Goal: Task Accomplishment & Management: Use online tool/utility

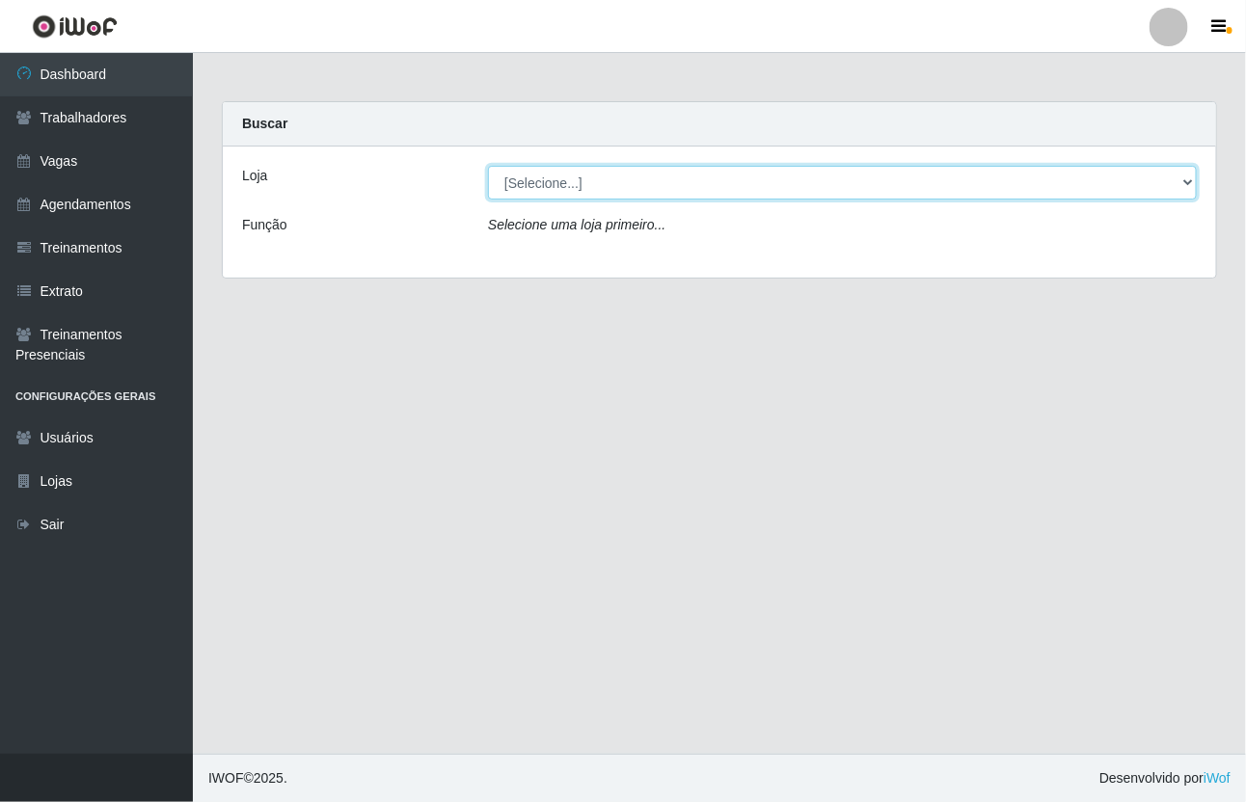
click at [542, 176] on select "[Selecione...] [GEOGRAPHIC_DATA]" at bounding box center [842, 183] width 709 height 34
select select "65"
click at [488, 166] on select "[Selecione...] [GEOGRAPHIC_DATA]" at bounding box center [842, 183] width 709 height 34
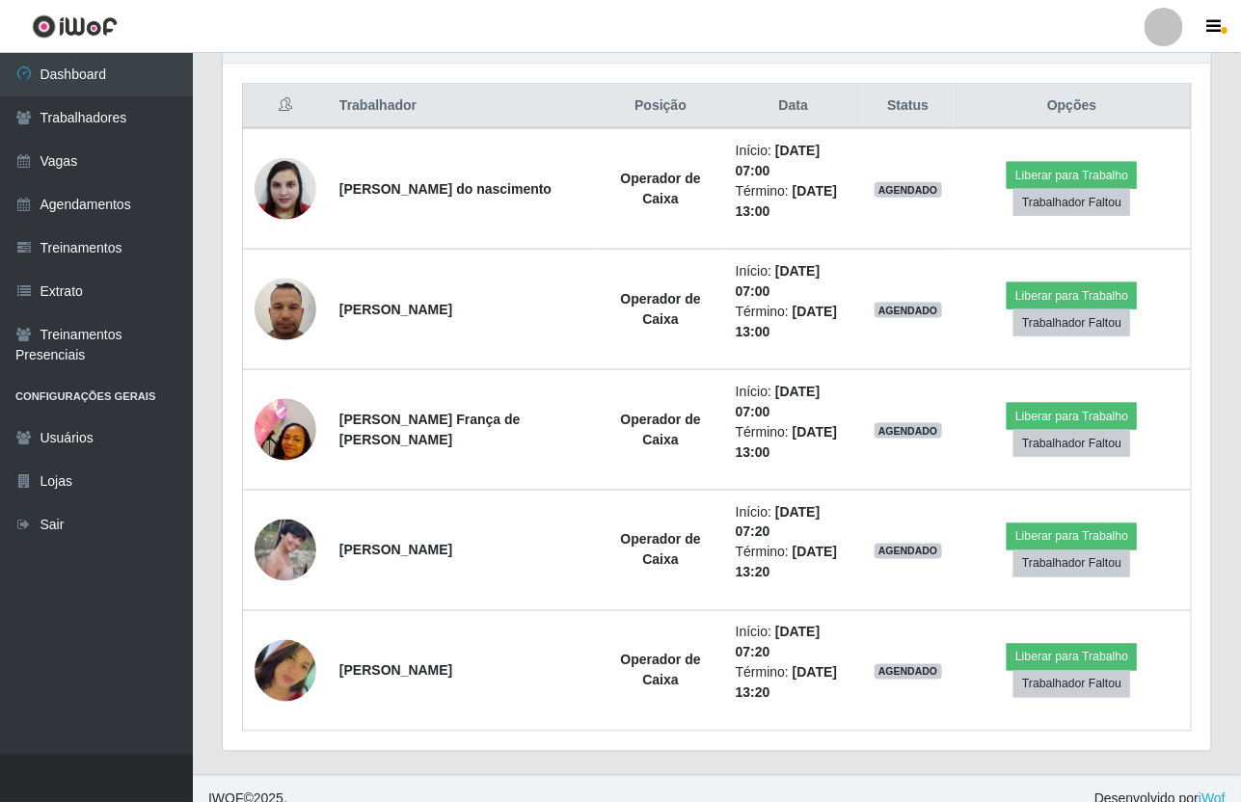
scroll to position [740, 0]
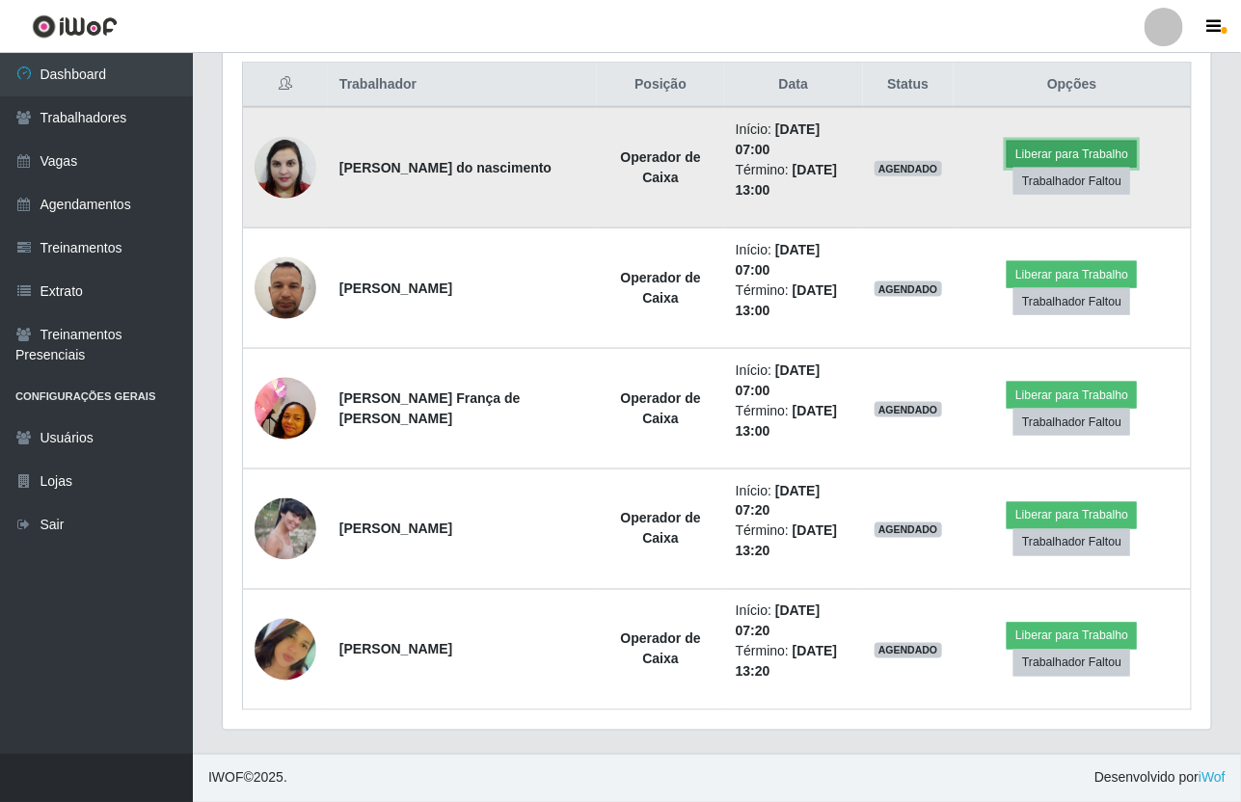
click at [1116, 152] on button "Liberar para Trabalho" at bounding box center [1072, 154] width 130 height 27
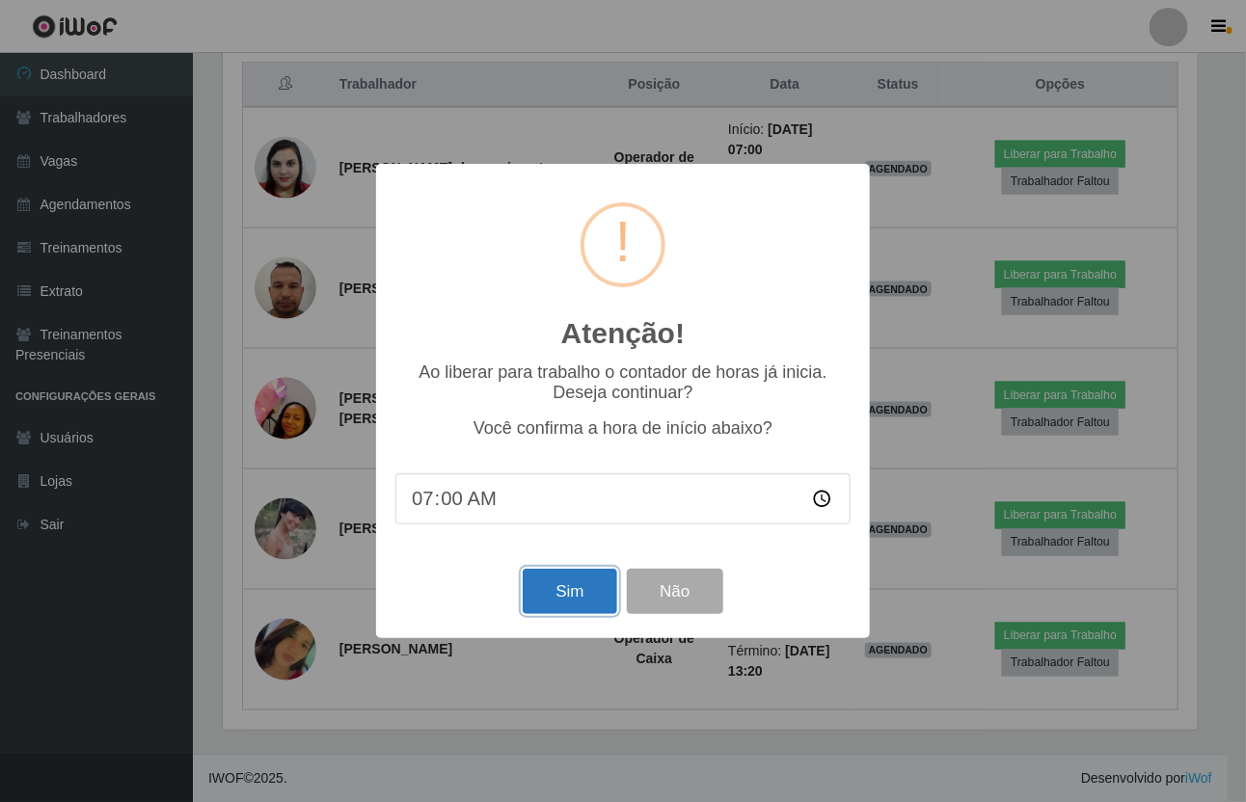
click at [569, 614] on button "Sim" at bounding box center [570, 591] width 94 height 45
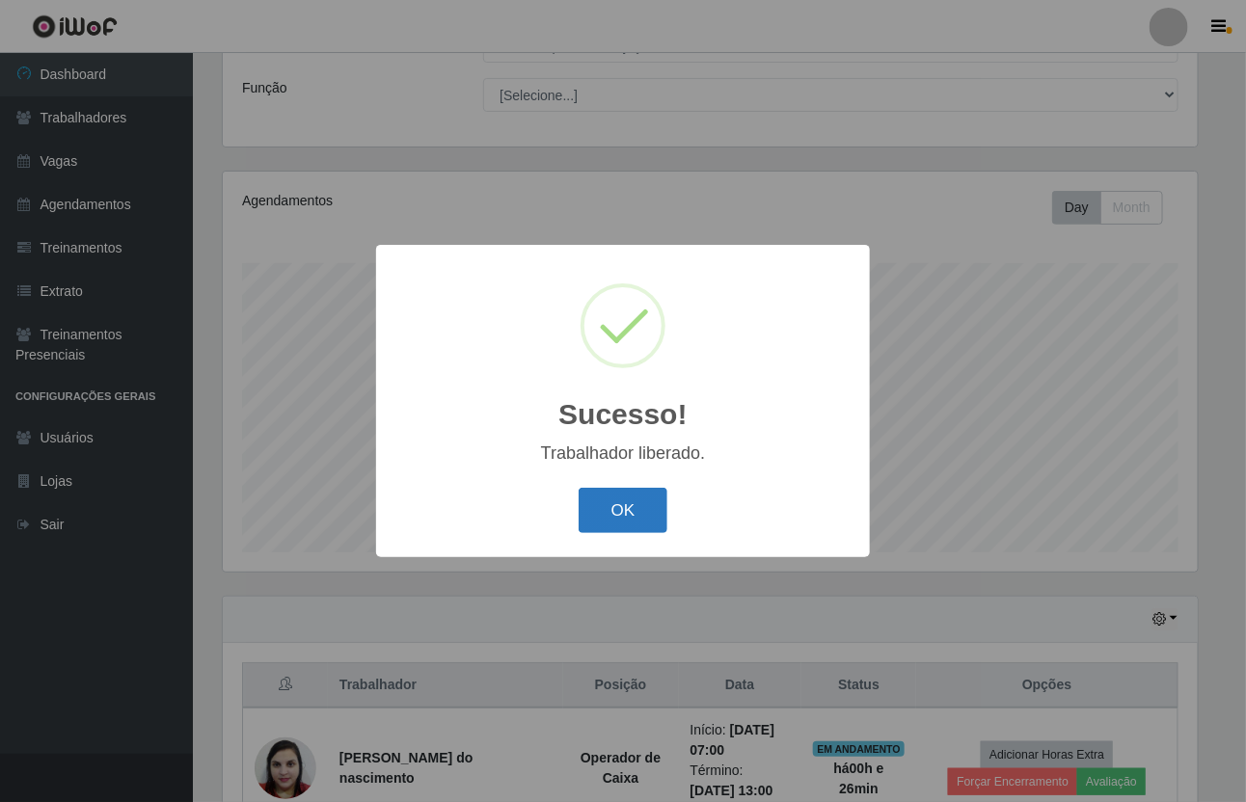
click at [653, 513] on button "OK" at bounding box center [624, 510] width 90 height 45
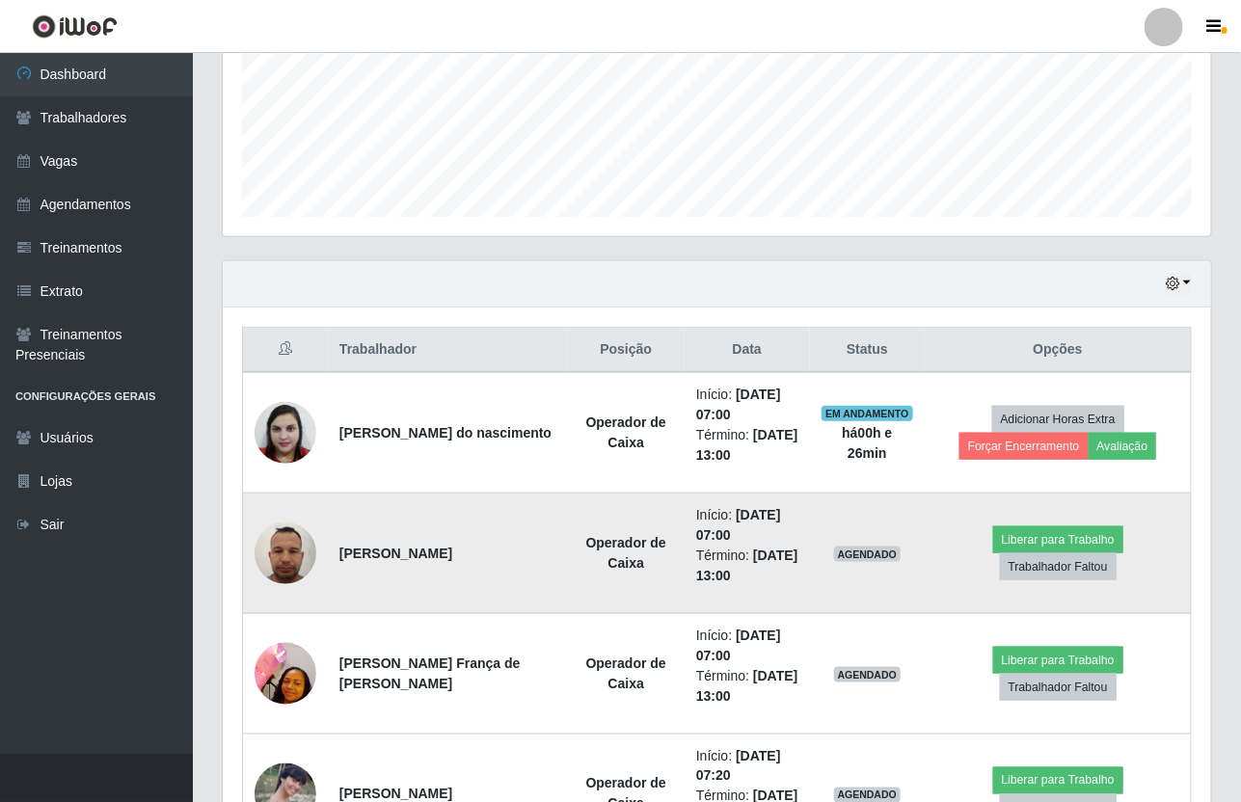
scroll to position [499, 0]
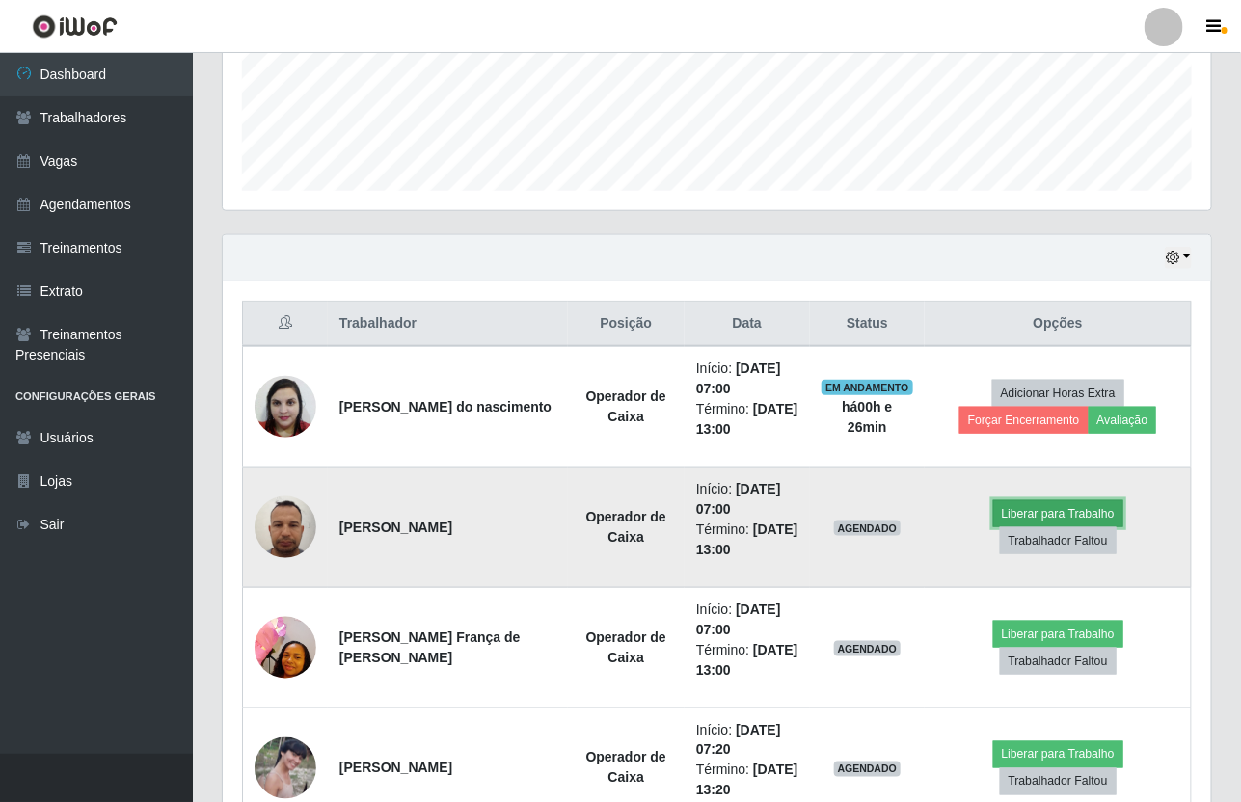
click at [1090, 507] on button "Liberar para Trabalho" at bounding box center [1058, 514] width 130 height 27
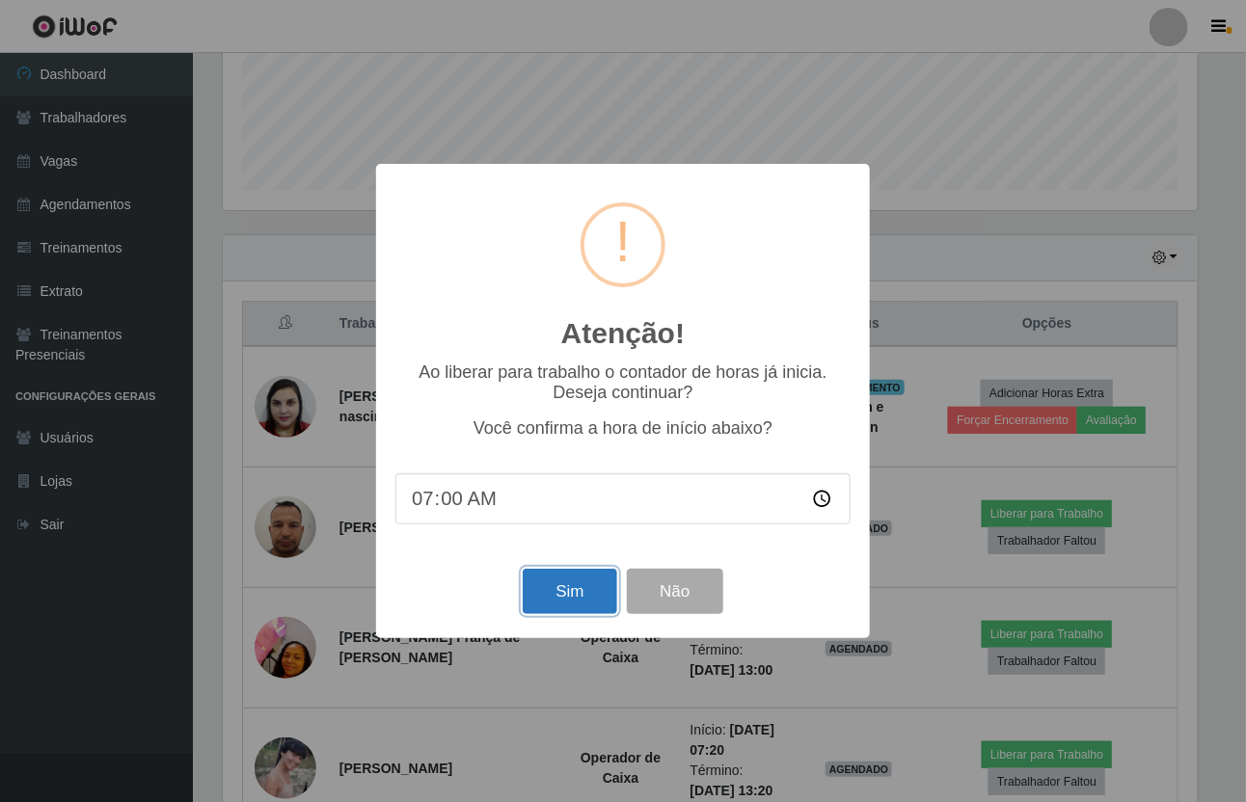
click at [560, 608] on button "Sim" at bounding box center [570, 591] width 94 height 45
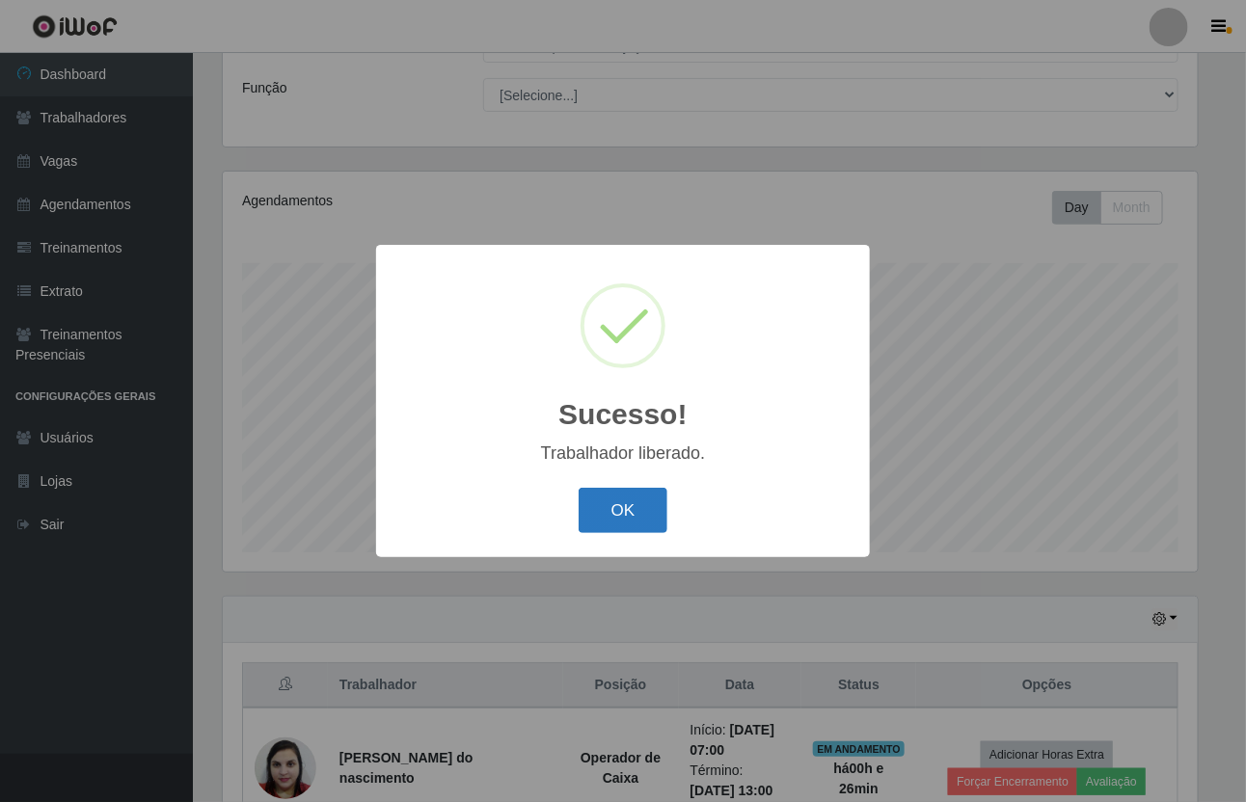
click at [593, 497] on button "OK" at bounding box center [624, 510] width 90 height 45
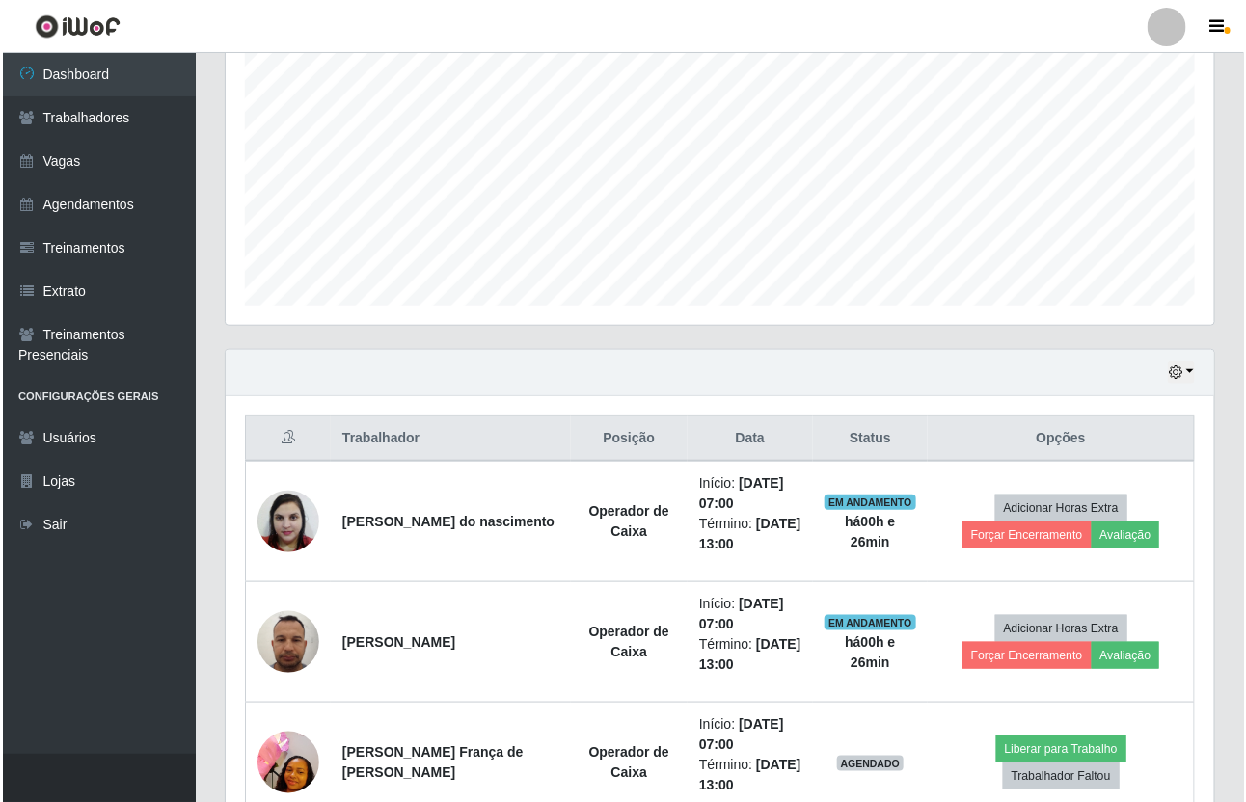
scroll to position [619, 0]
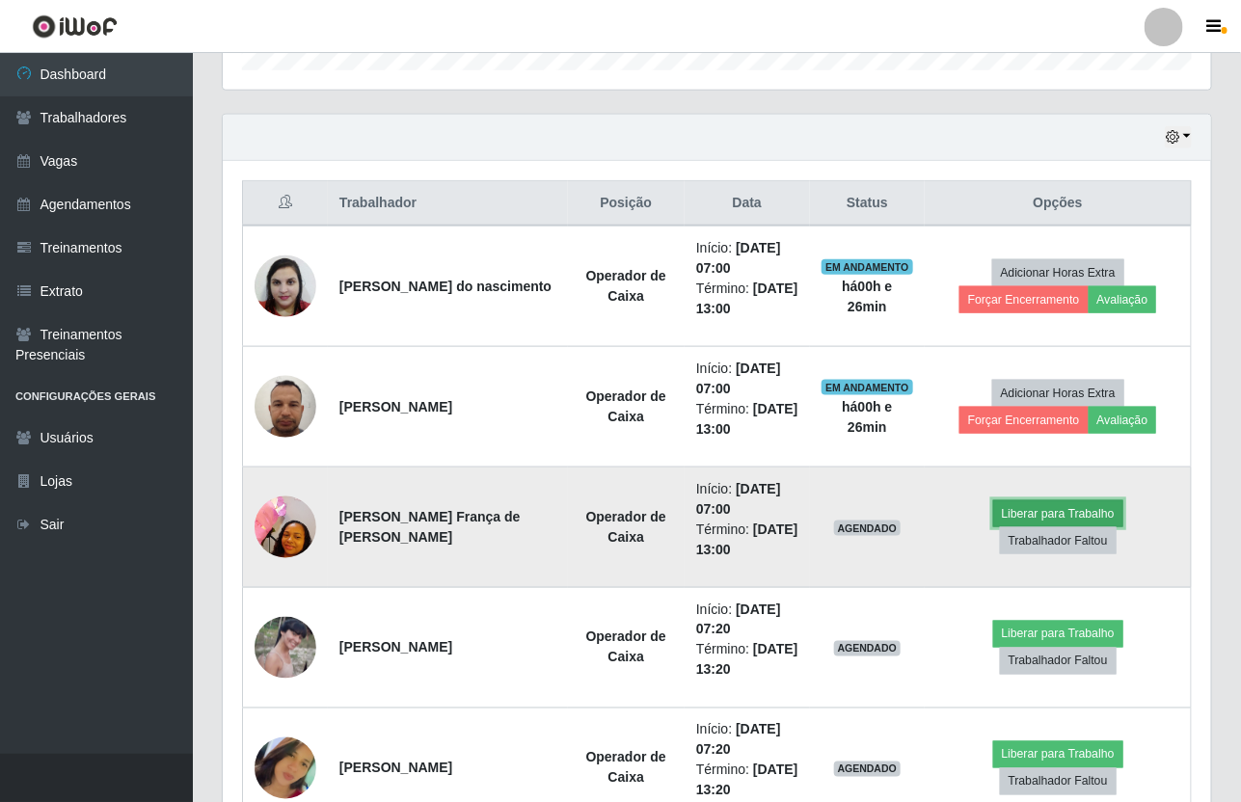
click at [1040, 519] on button "Liberar para Trabalho" at bounding box center [1058, 514] width 130 height 27
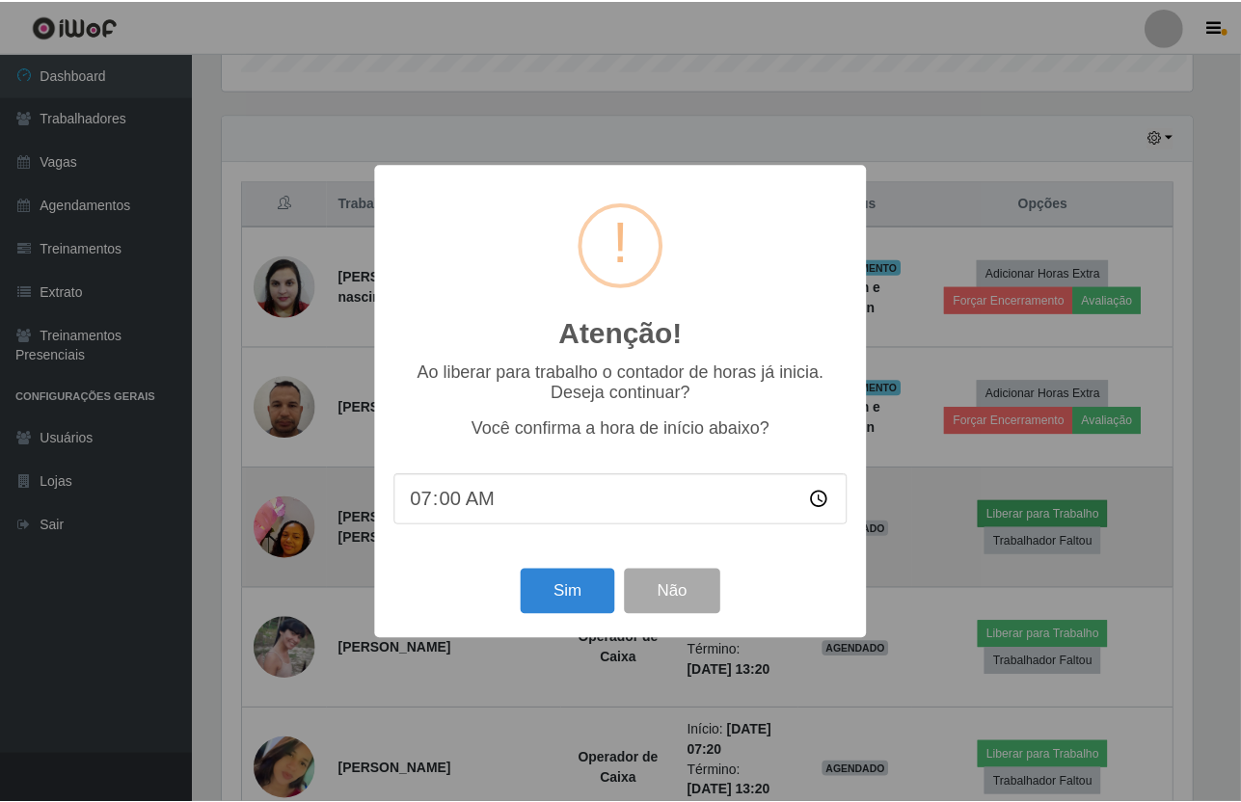
scroll to position [401, 975]
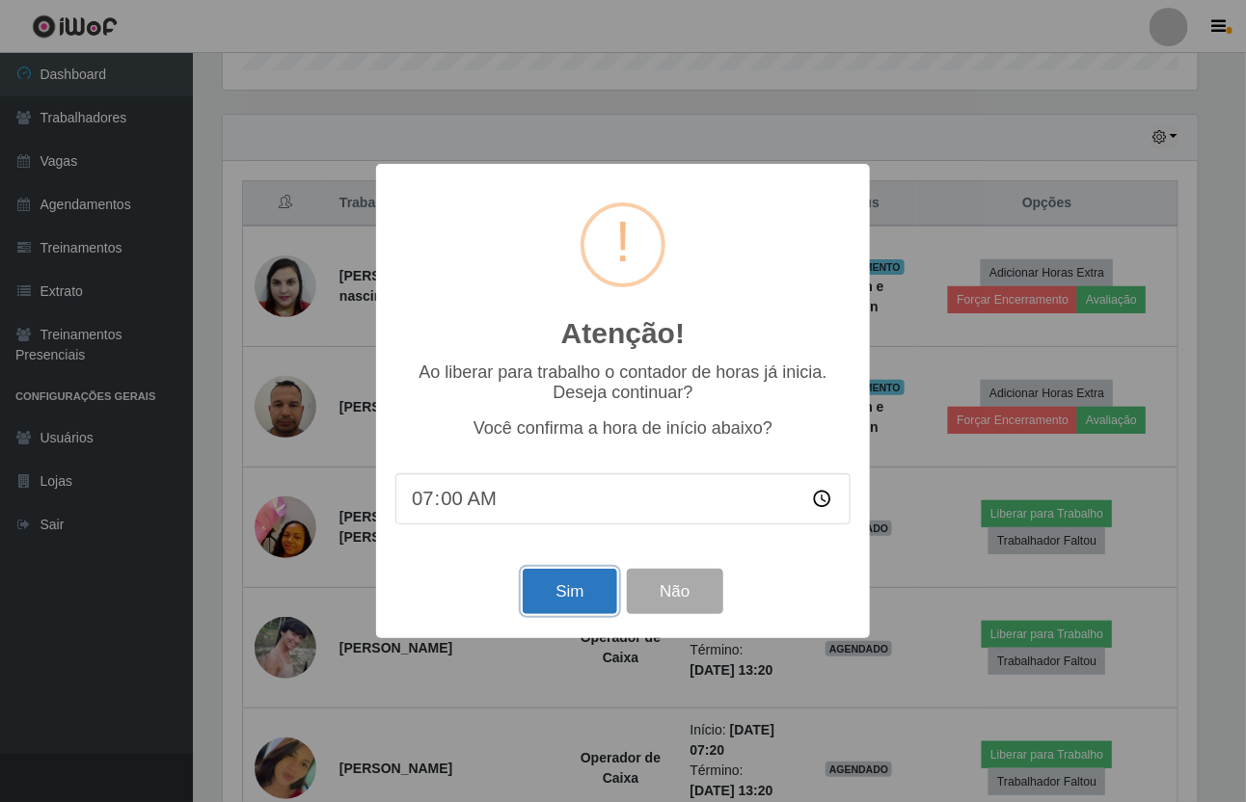
click at [579, 605] on button "Sim" at bounding box center [570, 591] width 94 height 45
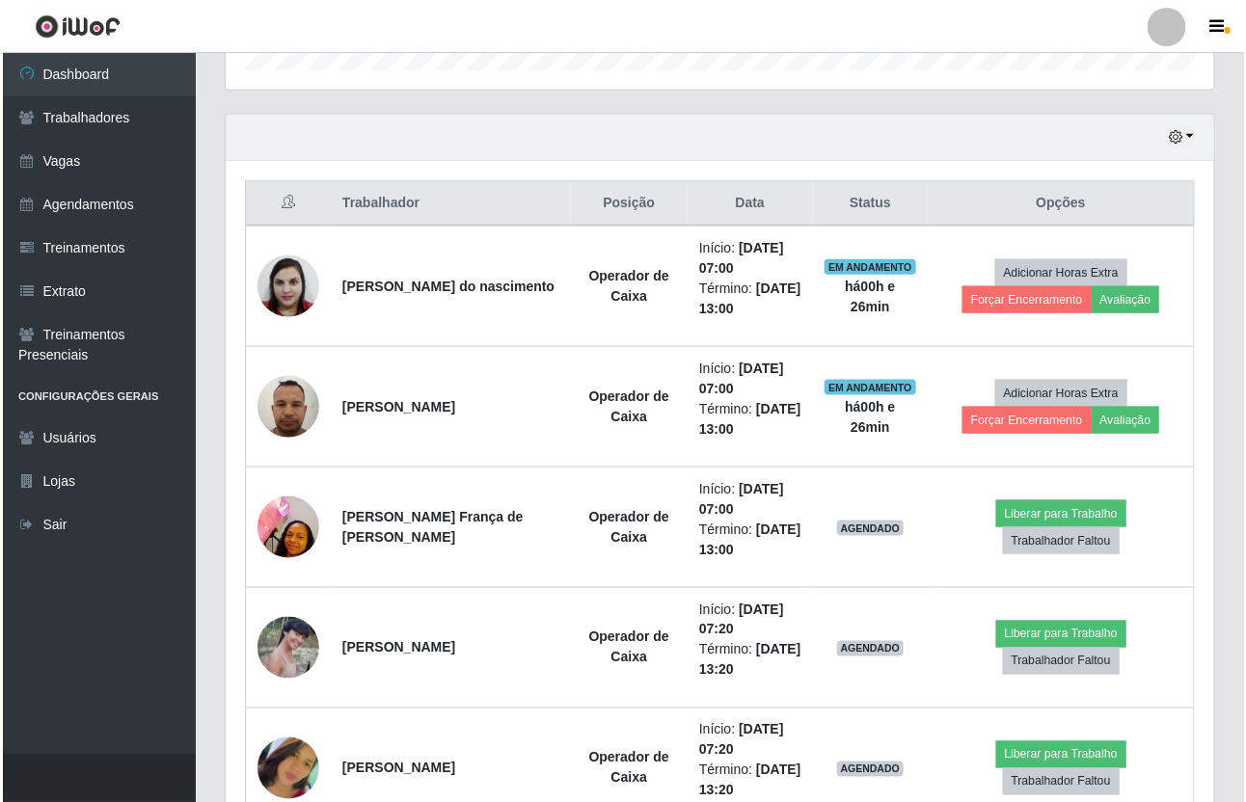
scroll to position [0, 0]
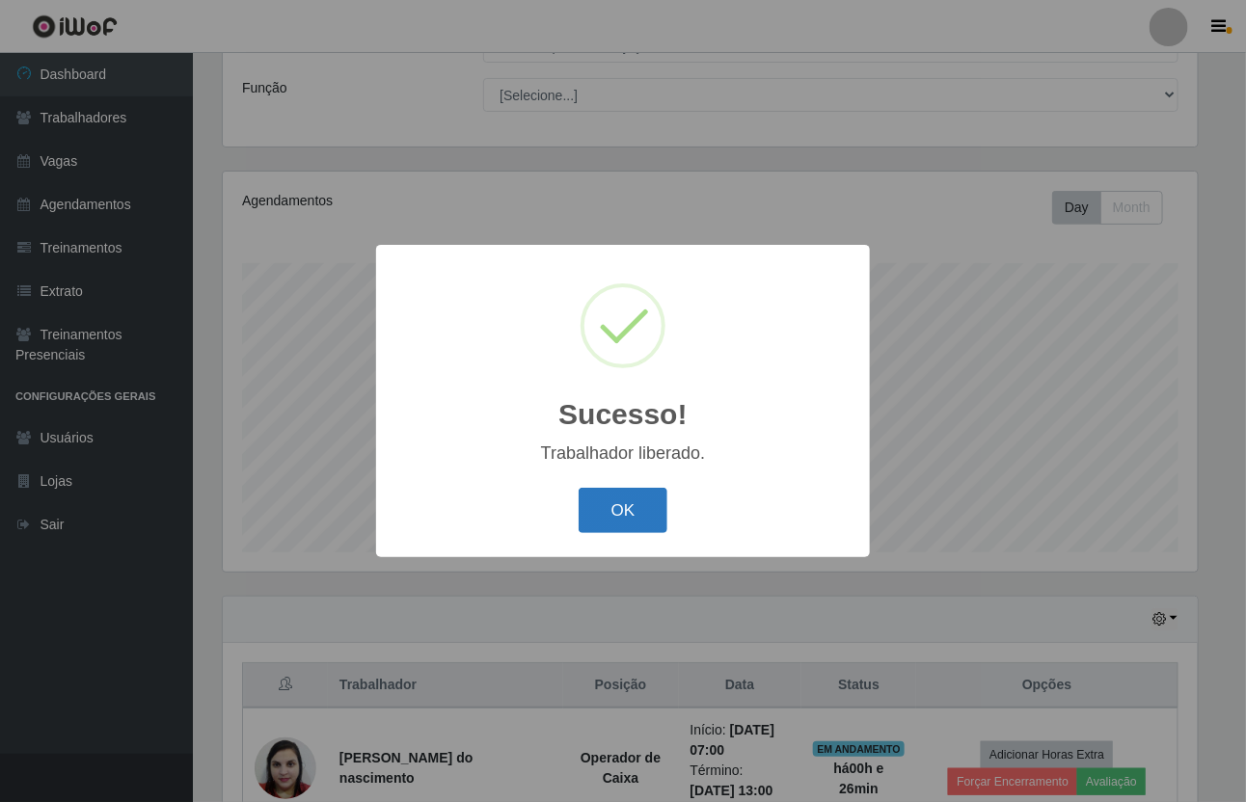
click at [624, 509] on button "OK" at bounding box center [624, 510] width 90 height 45
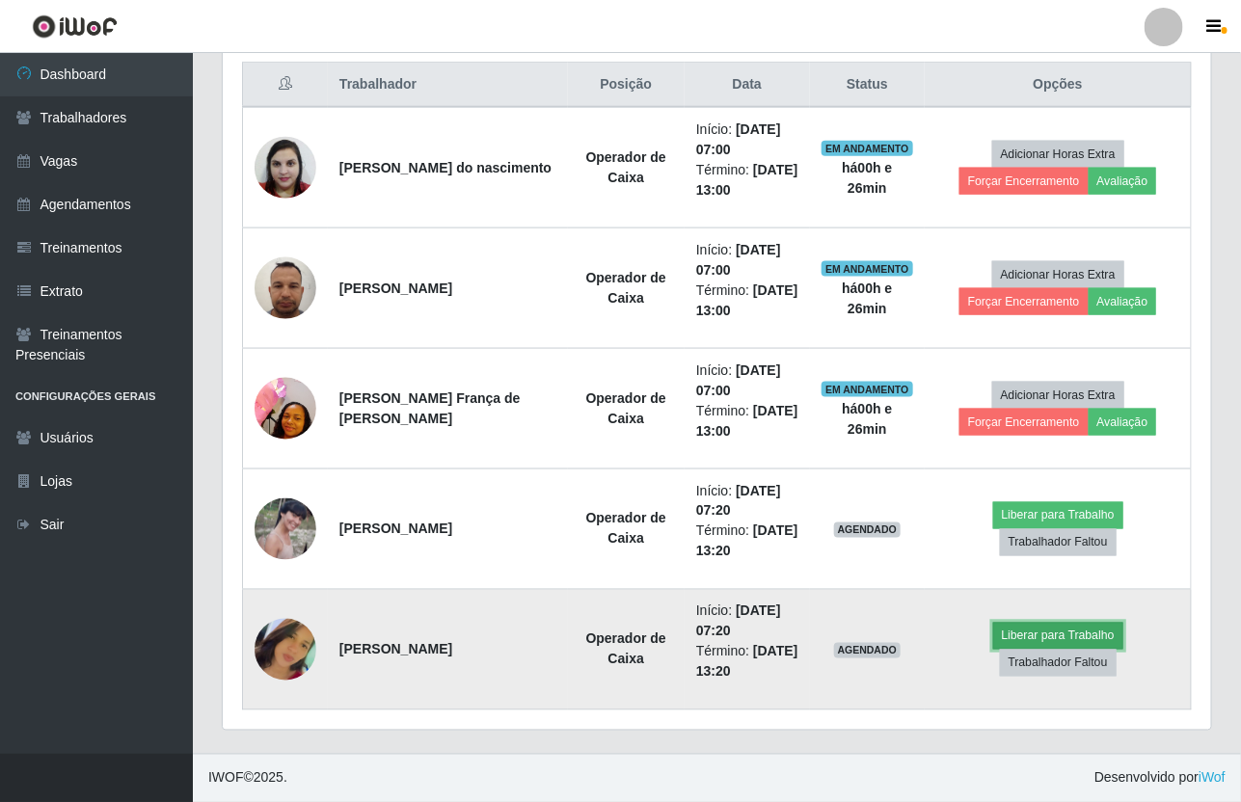
click at [1076, 624] on button "Liberar para Trabalho" at bounding box center [1058, 636] width 130 height 27
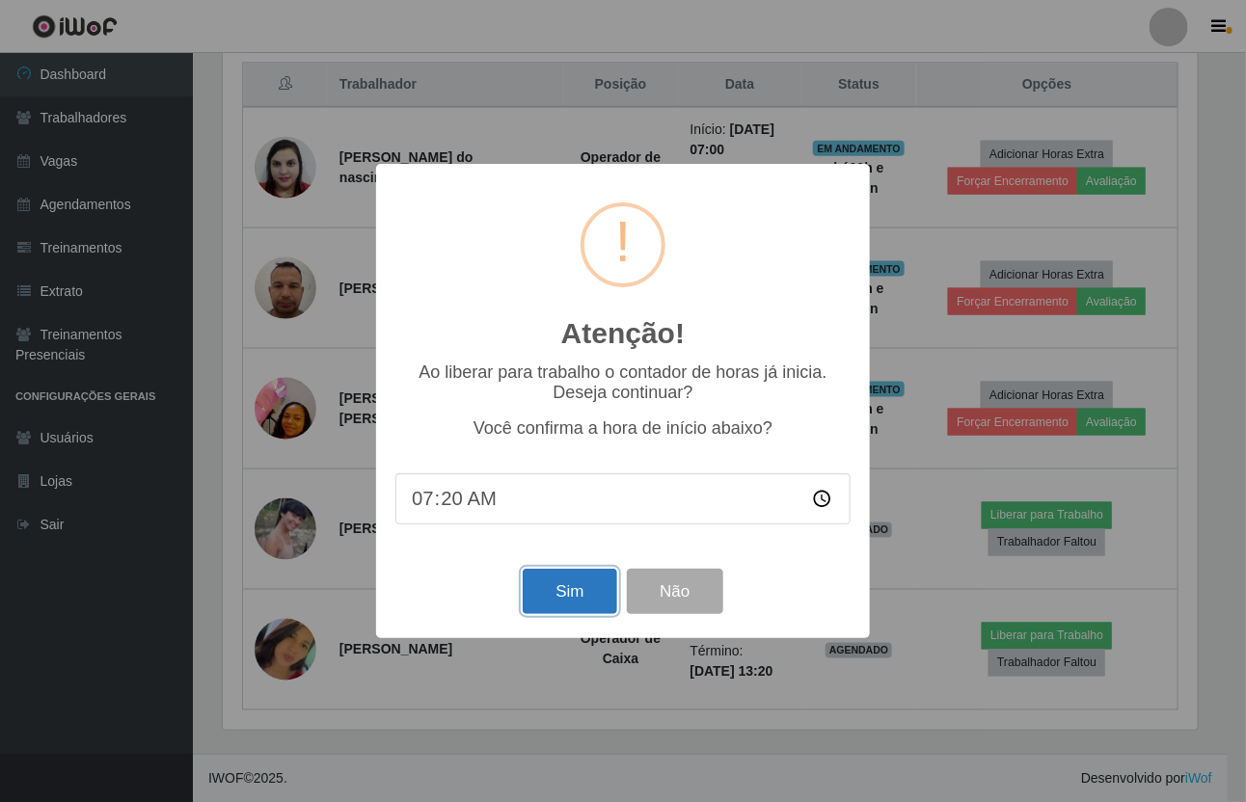
click at [566, 603] on button "Sim" at bounding box center [570, 591] width 94 height 45
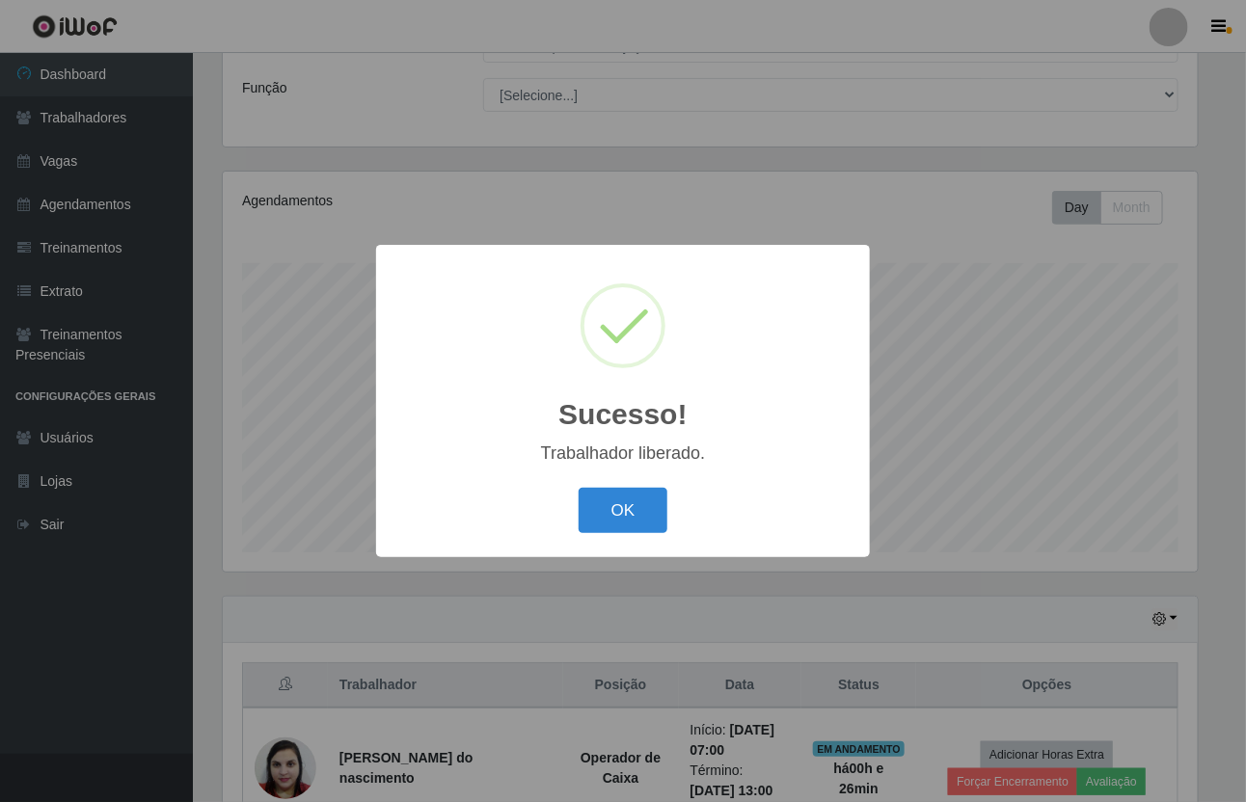
click at [614, 535] on div "OK Cancel" at bounding box center [622, 510] width 455 height 55
click at [633, 522] on button "OK" at bounding box center [624, 510] width 90 height 45
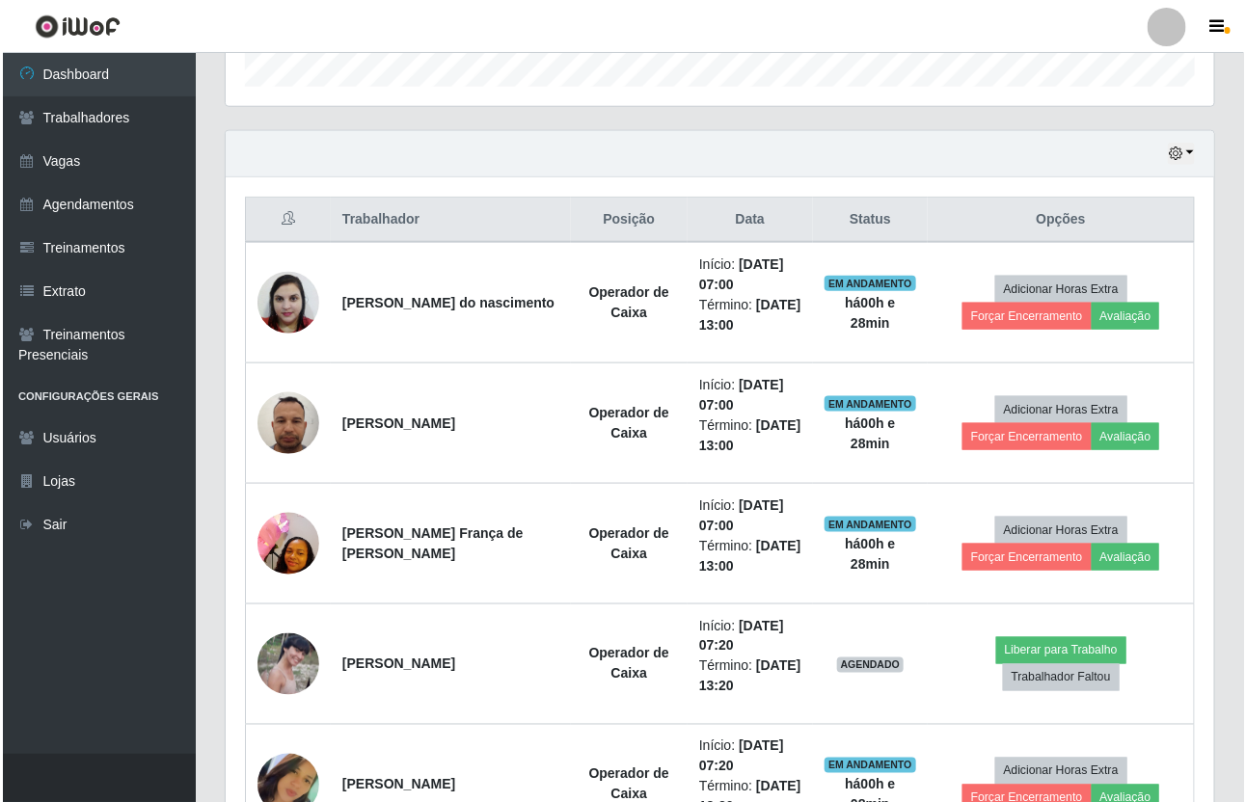
scroll to position [740, 0]
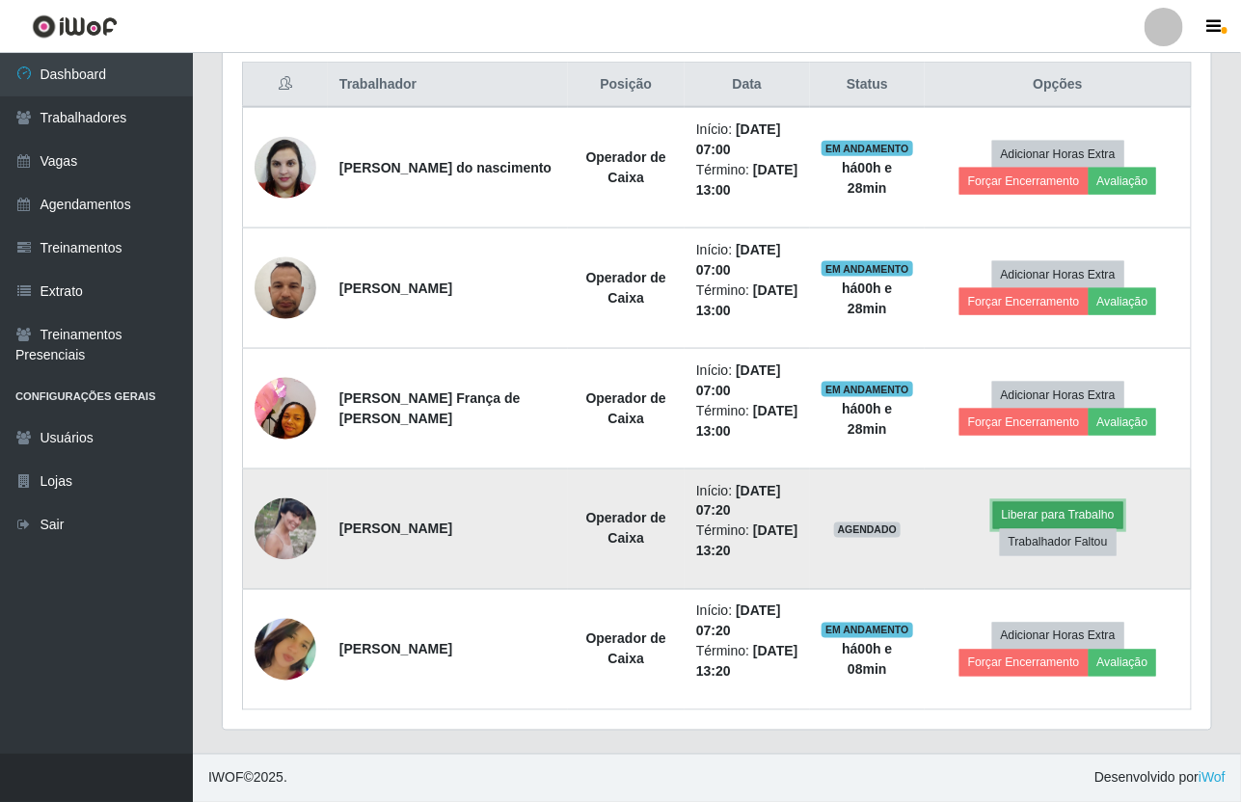
click at [1020, 511] on button "Liberar para Trabalho" at bounding box center [1058, 516] width 130 height 27
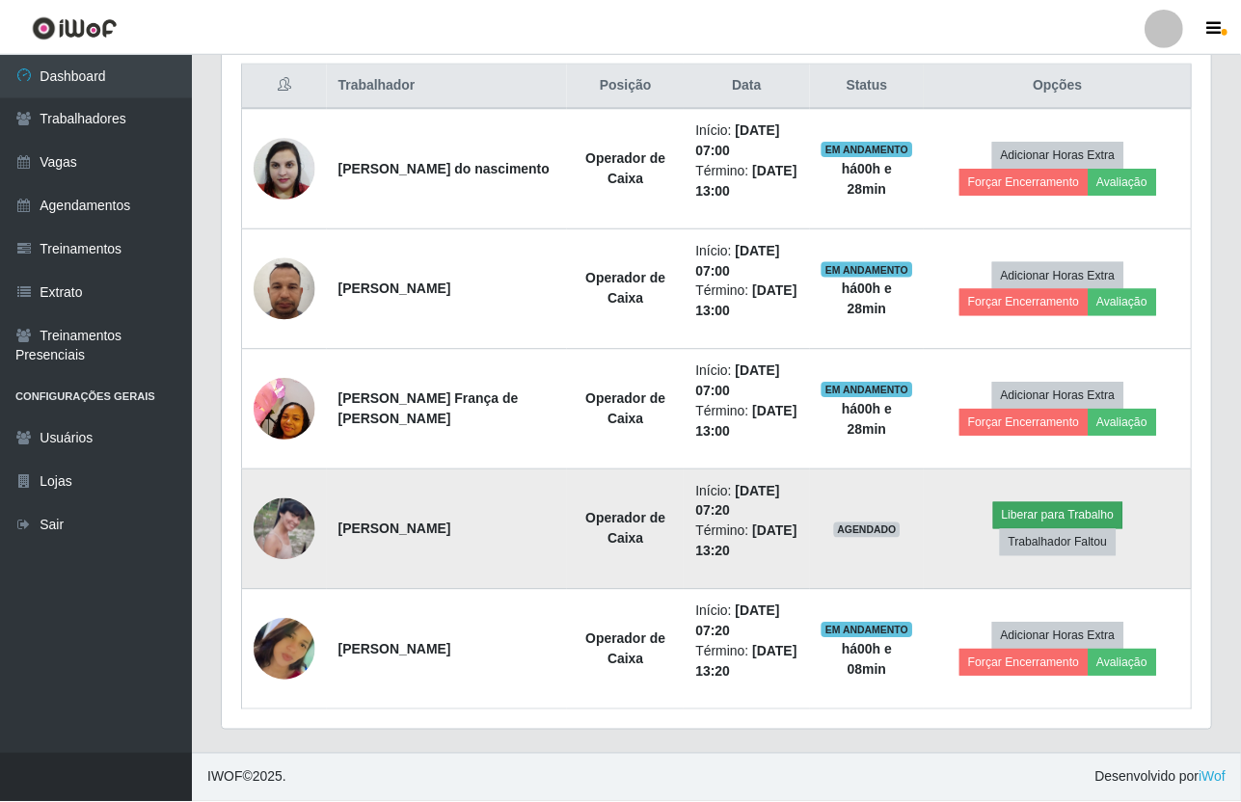
scroll to position [401, 975]
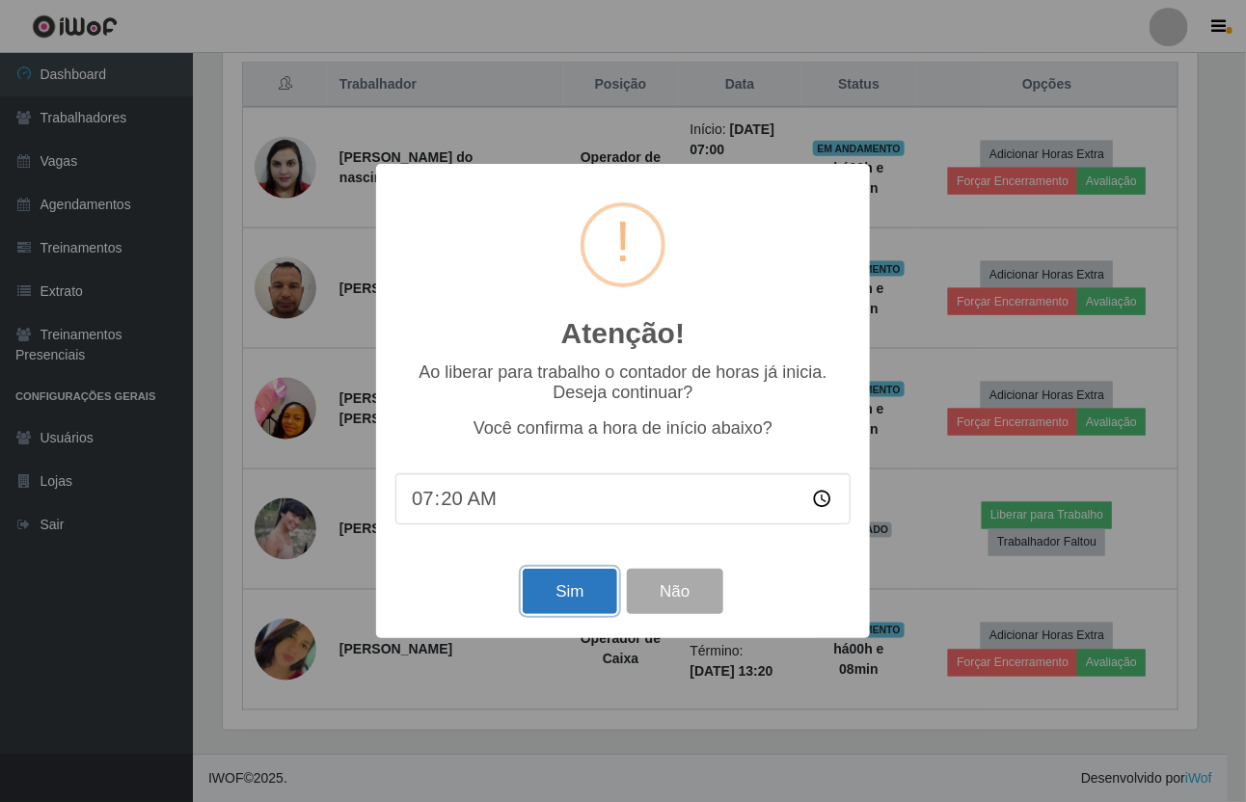
click at [580, 600] on button "Sim" at bounding box center [570, 591] width 94 height 45
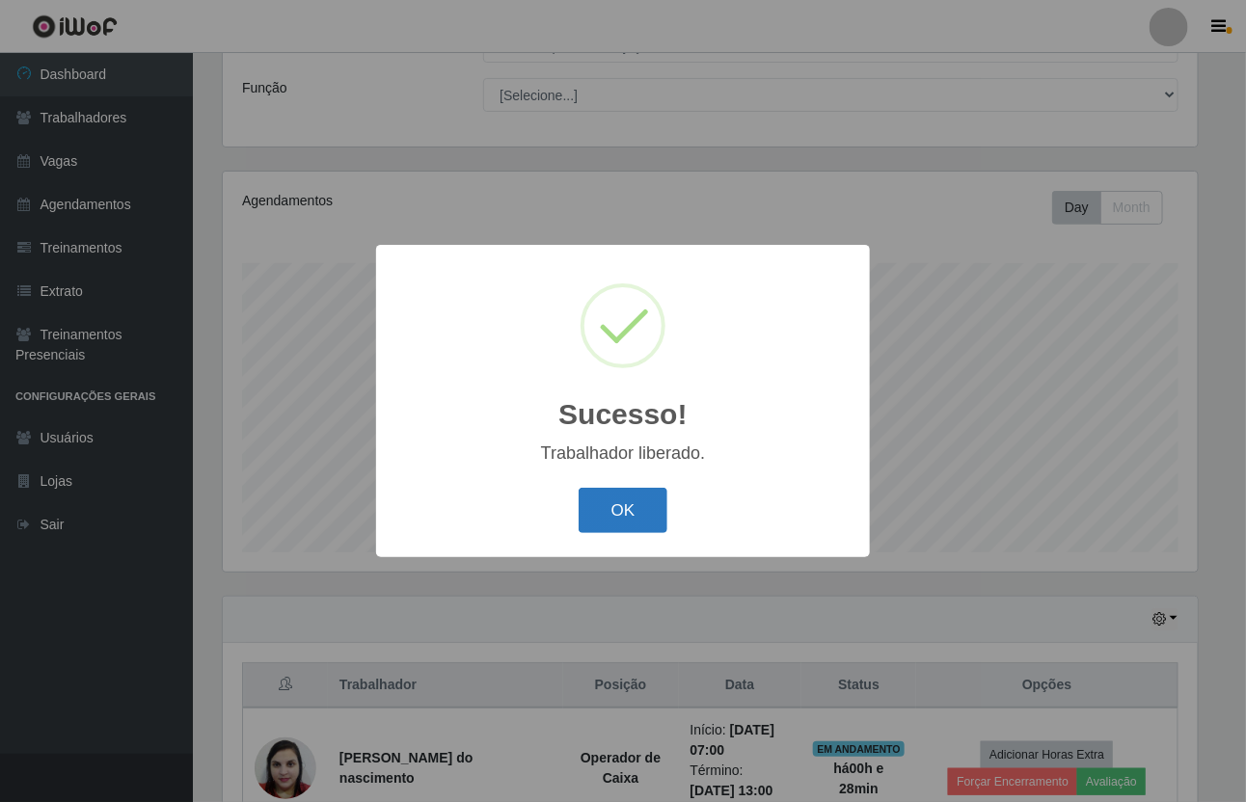
click at [629, 514] on button "OK" at bounding box center [624, 510] width 90 height 45
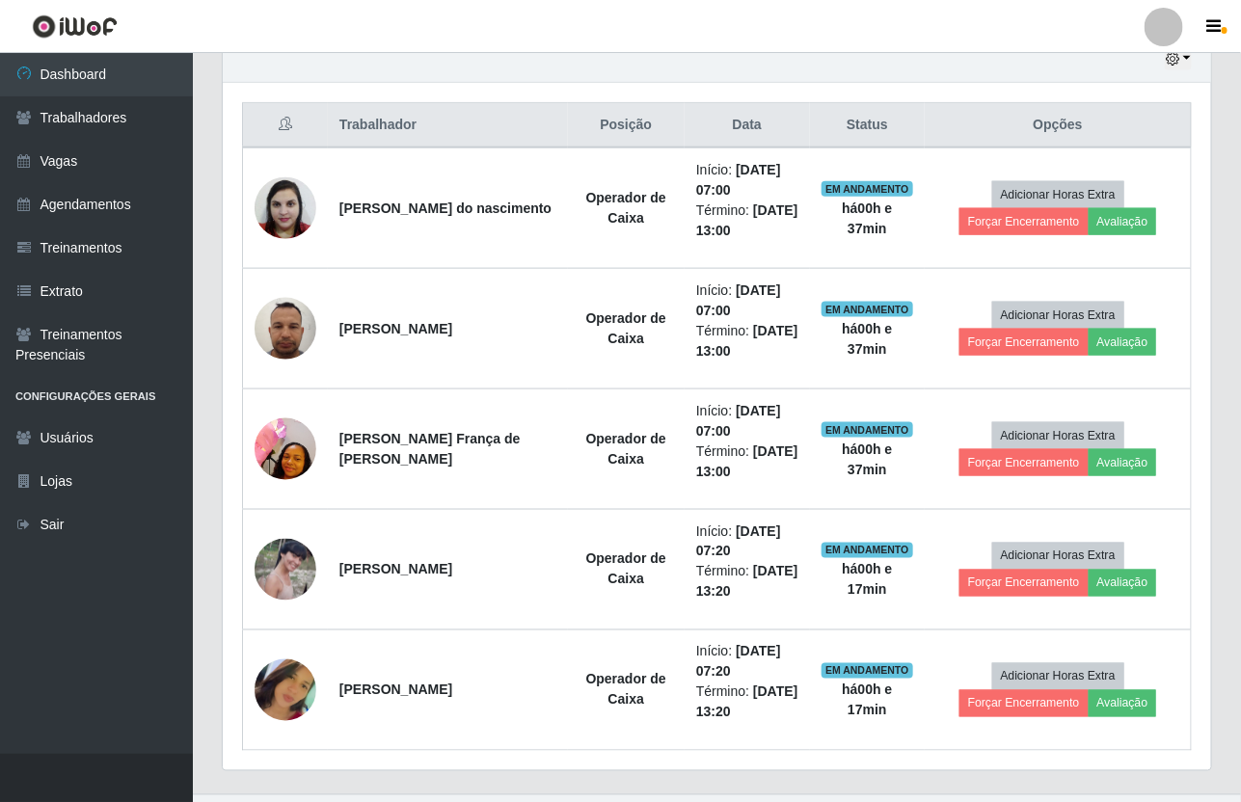
scroll to position [740, 0]
